Goal: Information Seeking & Learning: Learn about a topic

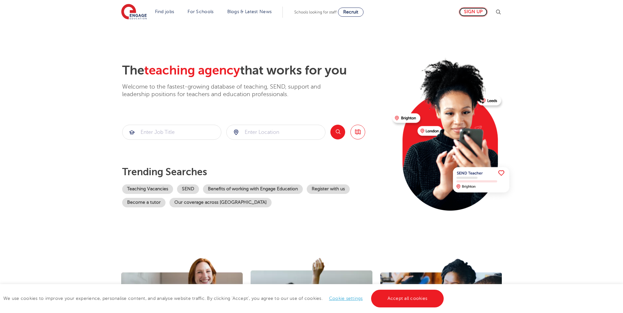
click at [478, 12] on link "Sign up" at bounding box center [473, 12] width 29 height 10
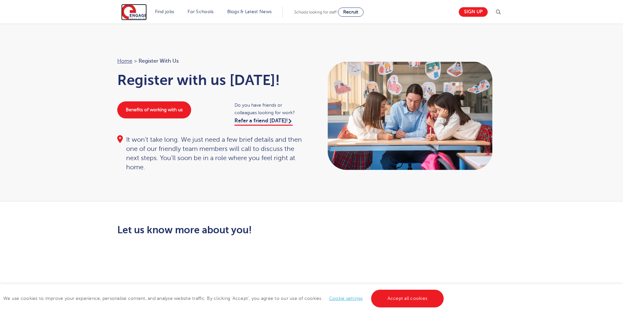
click at [136, 14] on img at bounding box center [134, 12] width 26 height 16
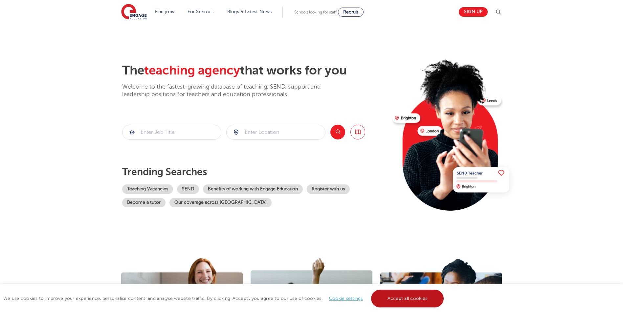
click at [395, 301] on link "Accept all cookies" at bounding box center [407, 299] width 73 height 18
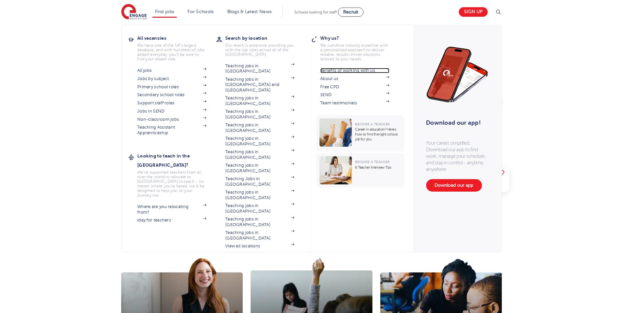
click at [365, 72] on link "Benefits of working with us" at bounding box center [354, 70] width 69 height 5
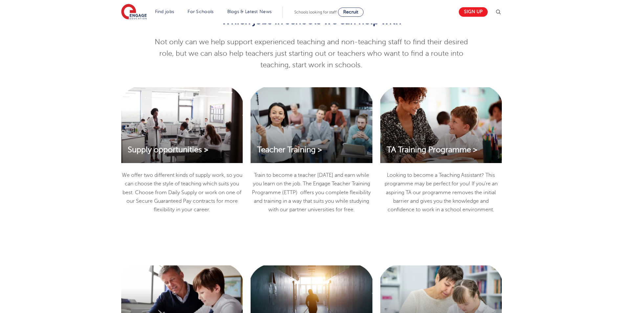
scroll to position [706, 0]
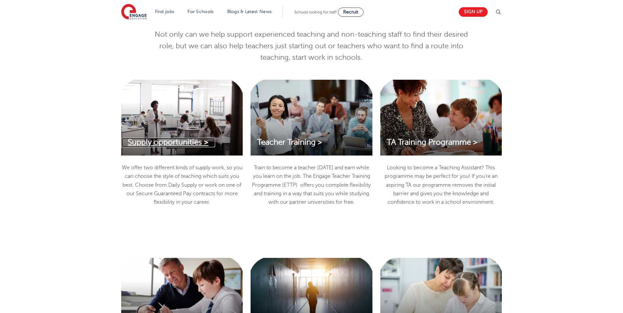
click at [173, 142] on span "Supply opportunities >" at bounding box center [168, 142] width 81 height 9
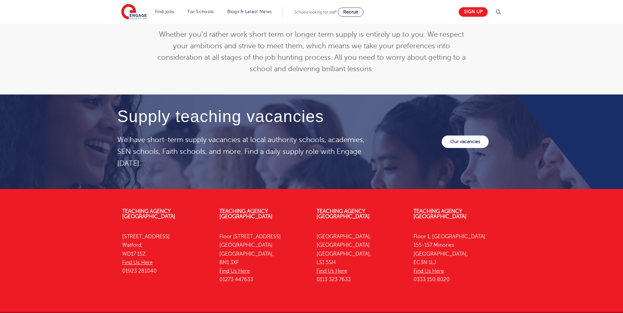
scroll to position [883, 0]
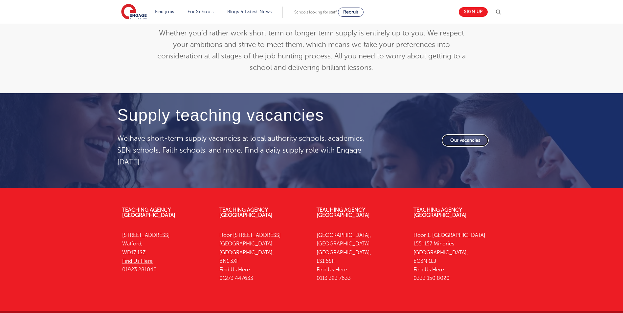
click at [463, 140] on link "Our vacancies" at bounding box center [465, 140] width 47 height 12
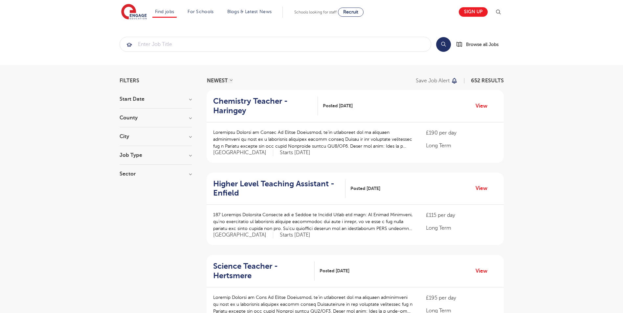
click at [191, 174] on h3 "Sector" at bounding box center [156, 173] width 72 height 5
click at [129, 219] on label "Primary 56" at bounding box center [144, 218] width 30 height 9
click at [129, 219] on input "Primary 56" at bounding box center [131, 218] width 4 height 4
checkbox input "true"
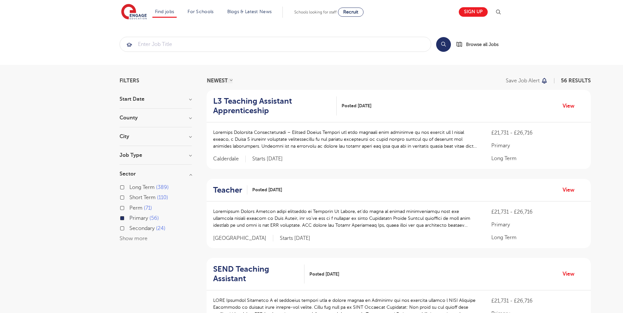
click at [190, 155] on h3 "Job Type" at bounding box center [156, 155] width 72 height 5
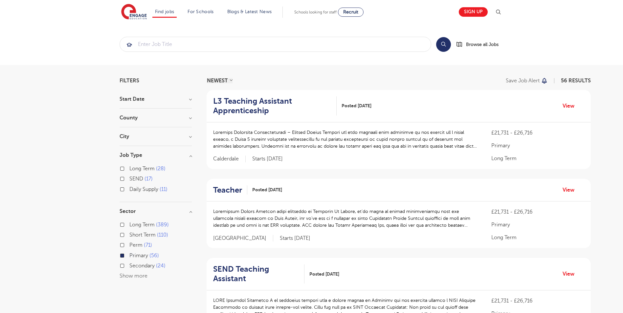
click at [129, 190] on label "Daily Supply 11" at bounding box center [148, 189] width 38 height 9
click at [129, 190] on input "Daily Supply 11" at bounding box center [131, 189] width 4 height 4
checkbox input "true"
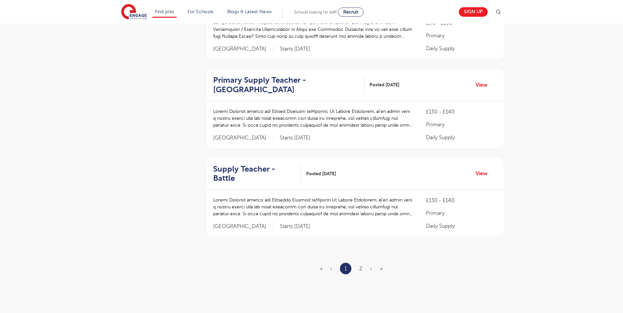
scroll to position [725, 0]
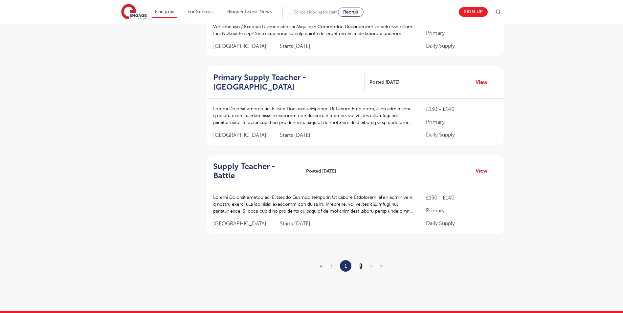
click at [360, 263] on link "2" at bounding box center [360, 266] width 3 height 6
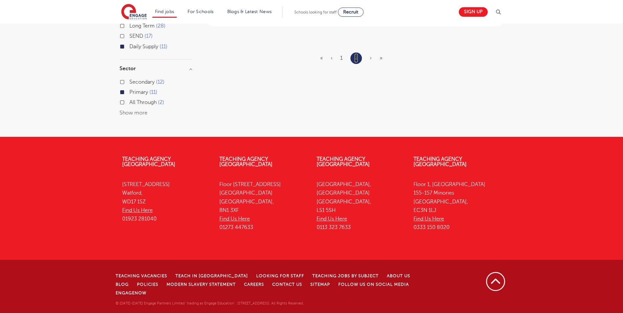
scroll to position [0, 0]
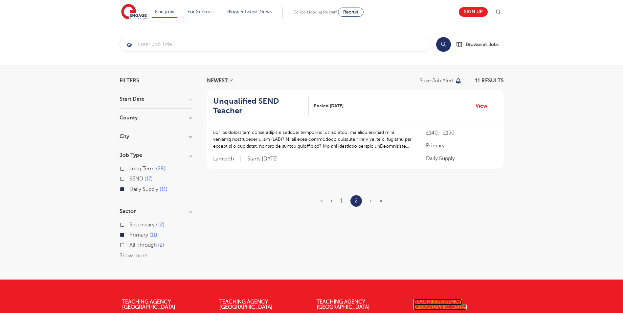
click at [455, 301] on link "Teaching Agency [GEOGRAPHIC_DATA]" at bounding box center [440, 304] width 53 height 11
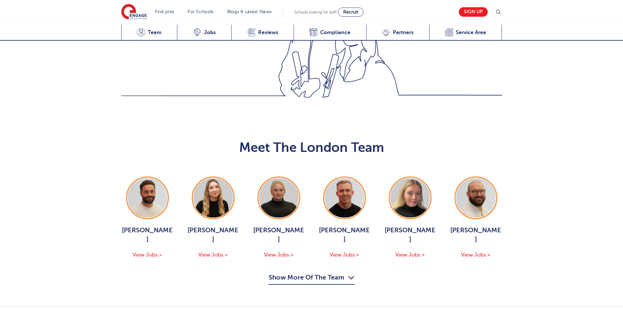
scroll to position [640, 0]
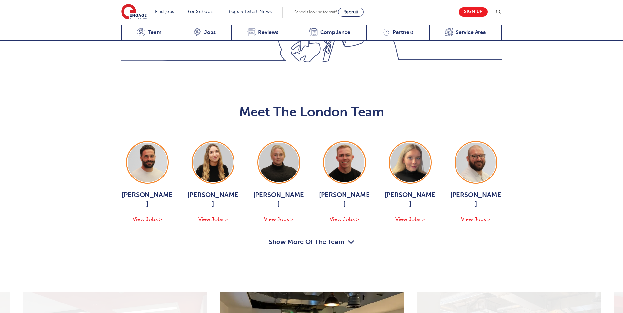
click at [307, 237] on button "Show More Of The Team" at bounding box center [312, 243] width 86 height 12
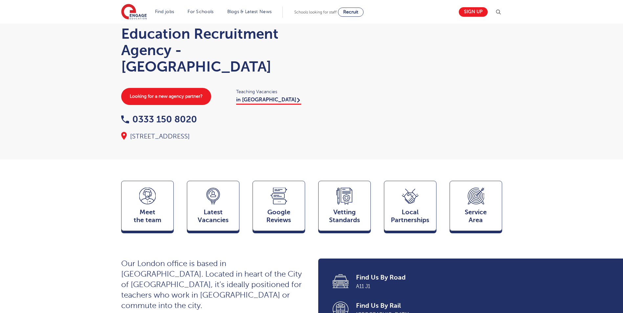
scroll to position [0, 0]
